Goal: Find specific page/section: Find specific page/section

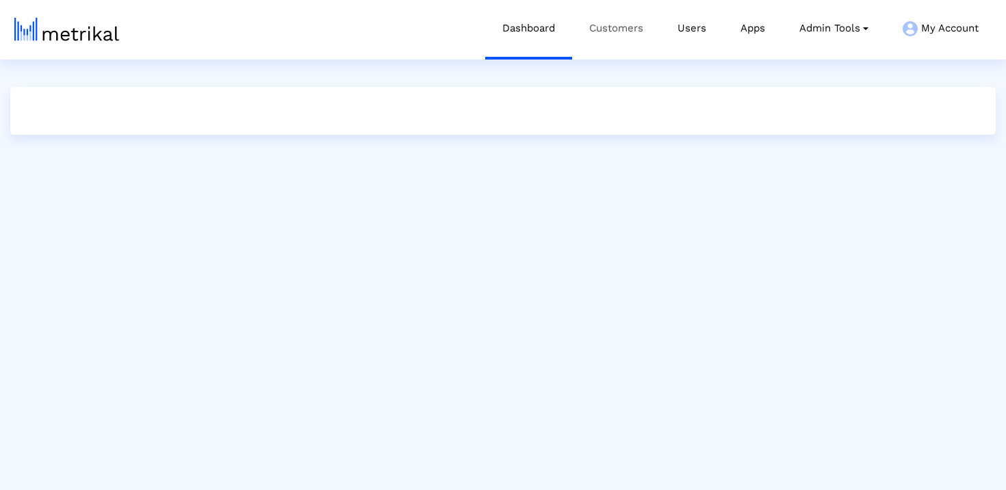
click at [639, 32] on link "Customers" at bounding box center [616, 28] width 88 height 57
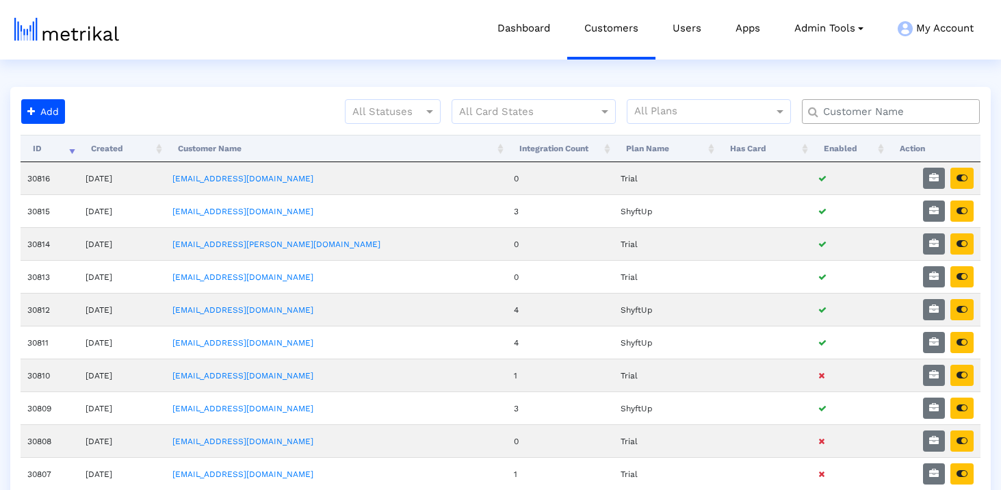
click at [861, 116] on input "text" at bounding box center [894, 112] width 161 height 14
type input "textnow"
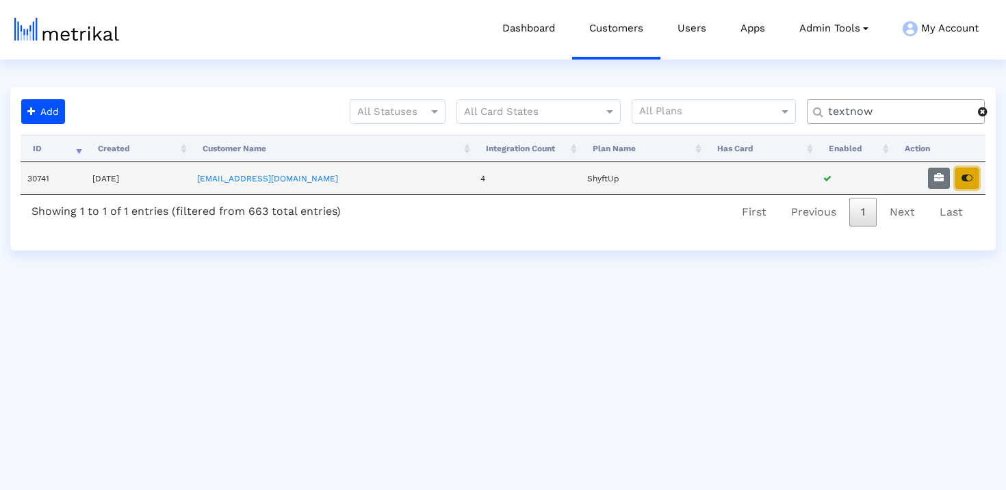
click at [971, 185] on button "button" at bounding box center [966, 178] width 23 height 21
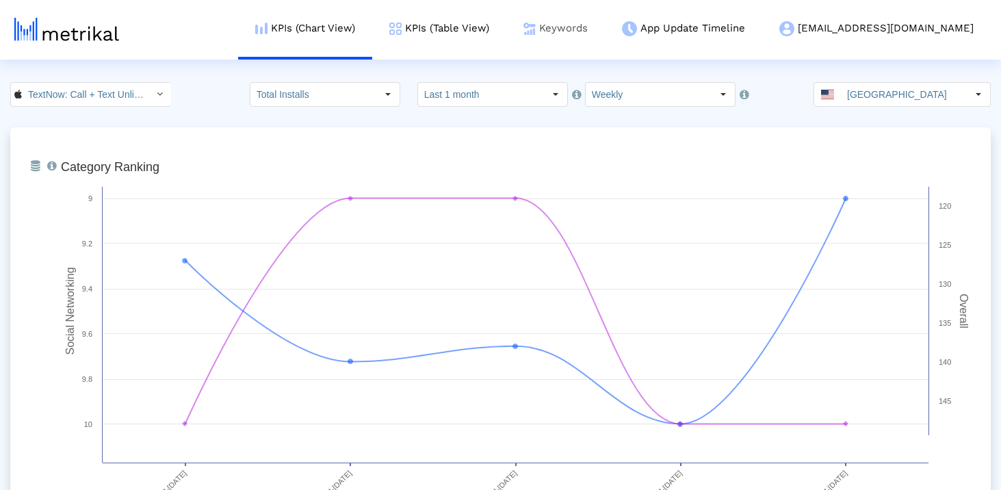
click at [605, 40] on link "Keywords" at bounding box center [555, 28] width 99 height 57
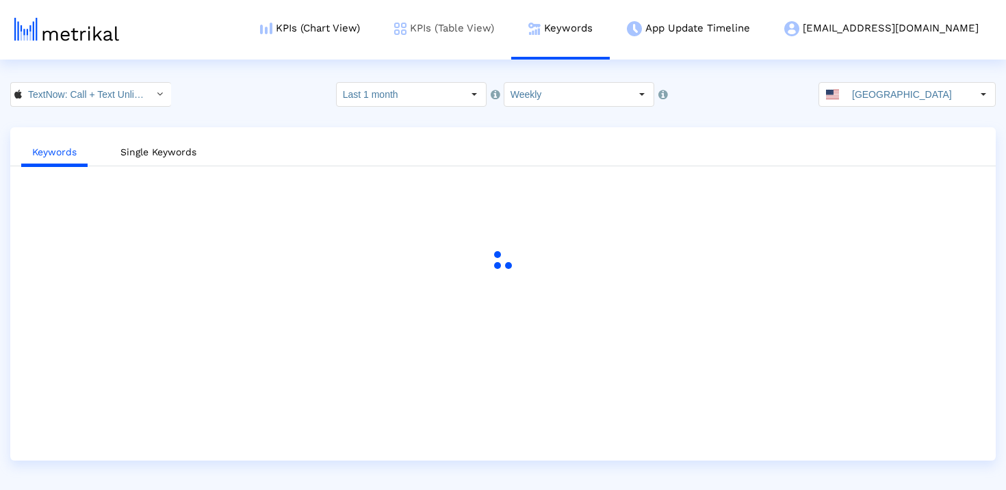
click at [511, 15] on link "KPIs (Table View)" at bounding box center [444, 28] width 134 height 57
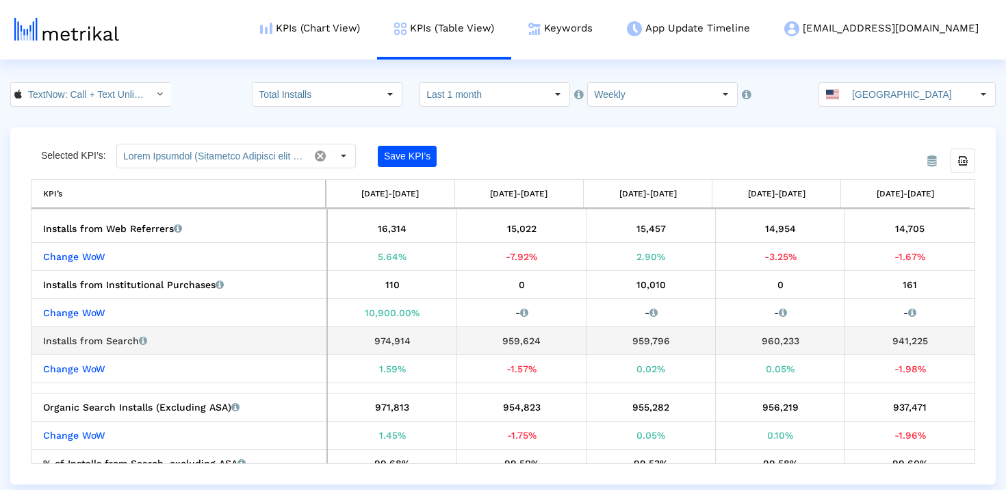
scroll to position [180, 0]
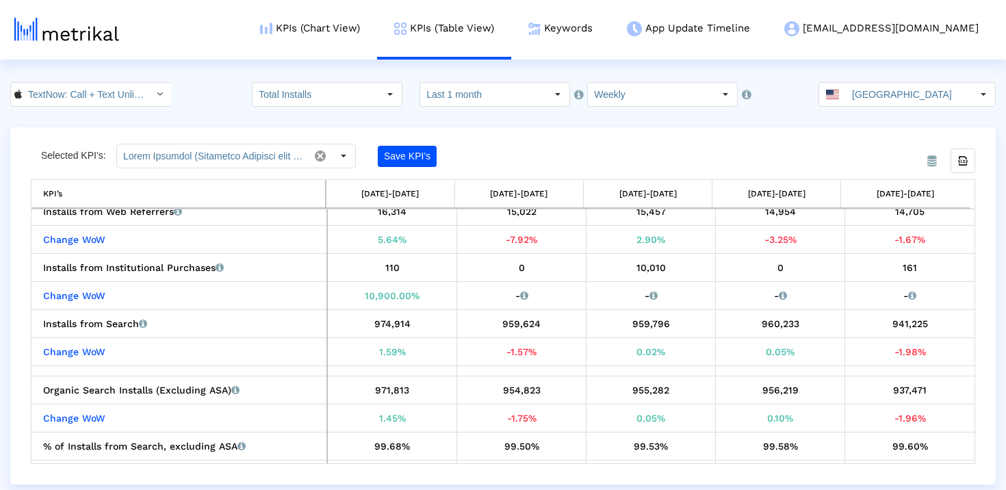
click at [129, 76] on html "KPIs (Chart View) KPIs (Table View) Keywords App Update Timeline textnow@shyftu…" at bounding box center [503, 242] width 1006 height 485
click at [123, 96] on input "TextNow: Call + Text Unlimited < 314716233 >" at bounding box center [83, 94] width 123 height 23
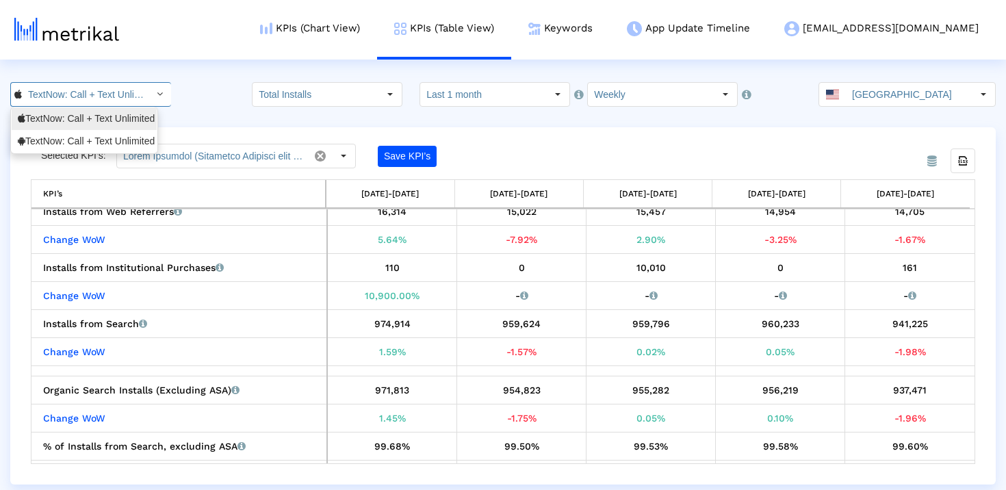
click at [94, 141] on div "TextNow: Call + Text Unlimited <com.enflick.android.TextNow>" at bounding box center [84, 141] width 133 height 13
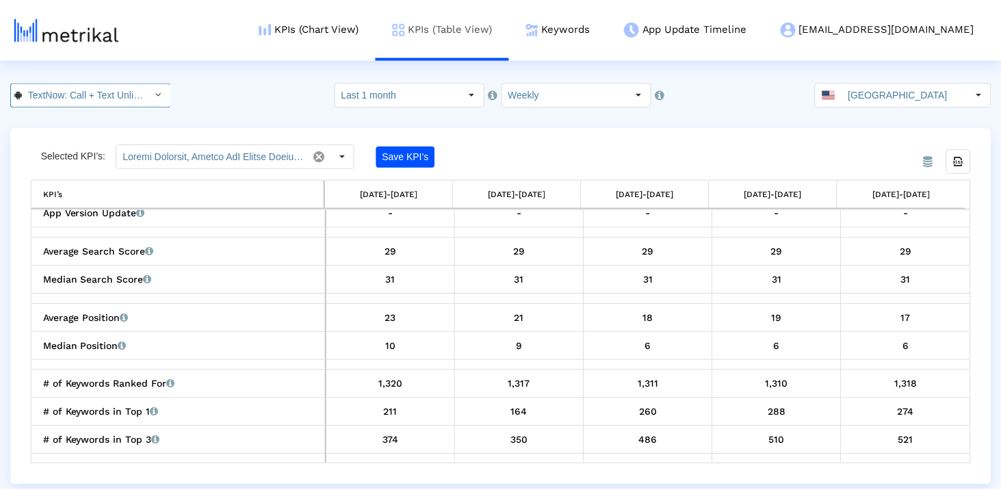
scroll to position [0, 172]
click at [65, 103] on input "TextNow: Call + Text Unlimited < com.enflick.android.TextNow >" at bounding box center [83, 94] width 123 height 23
click at [515, 135] on div "From Database Selected KPI’s: Save KPI’s Export all data KPI’s 07/06/25-07/12/2…" at bounding box center [503, 305] width 986 height 357
click at [610, 35] on link "Keywords" at bounding box center [560, 28] width 99 height 57
